Goal: Task Accomplishment & Management: Manage account settings

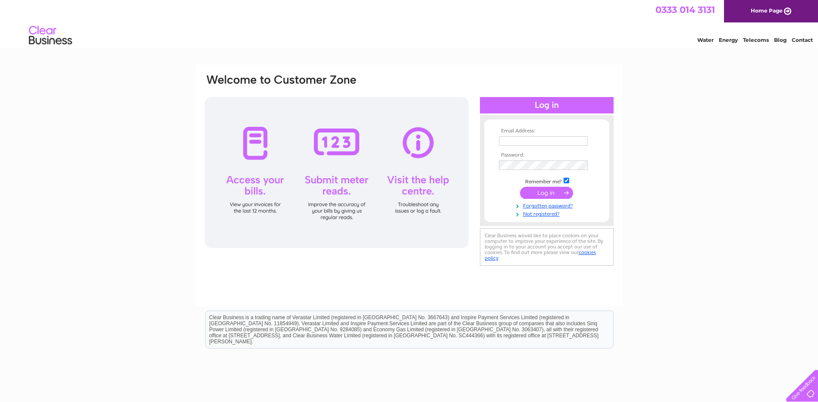
type input "emma.shearer@wernick.co.uk"
click at [555, 195] on input "submit" at bounding box center [546, 193] width 53 height 12
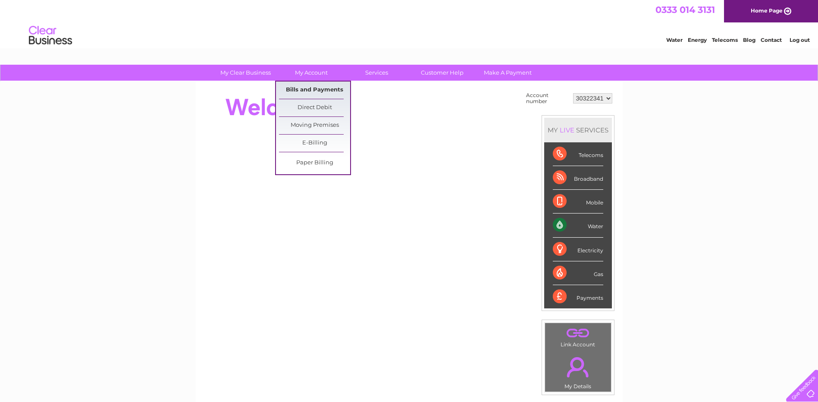
click at [318, 92] on link "Bills and Payments" at bounding box center [314, 90] width 71 height 17
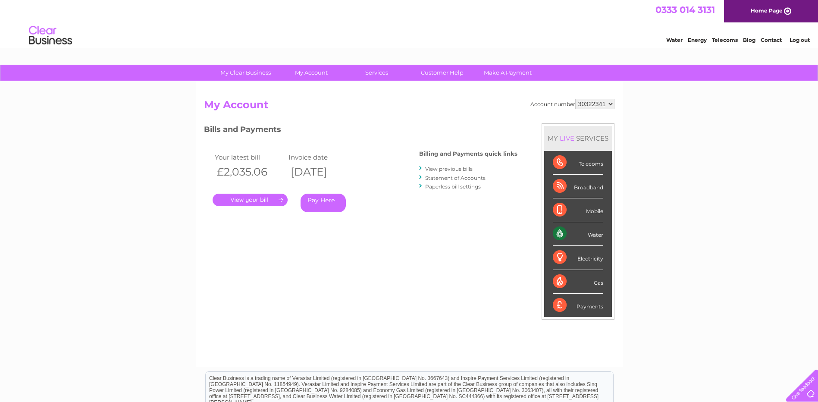
click at [252, 200] on link "." at bounding box center [250, 200] width 75 height 13
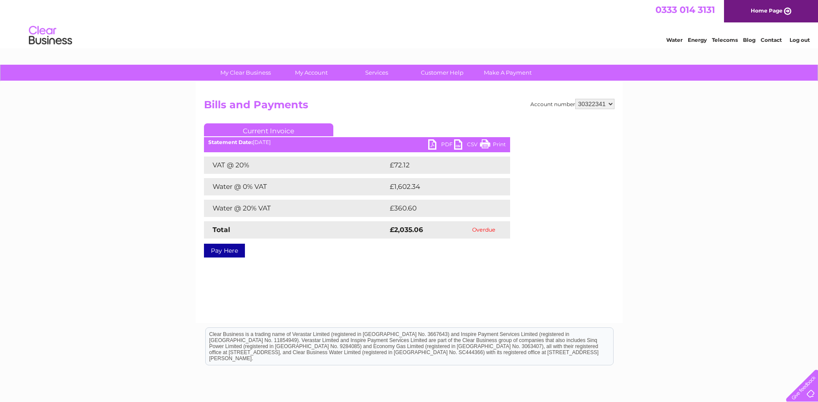
click at [294, 127] on link "Current Invoice" at bounding box center [268, 129] width 129 height 13
